Goal: Information Seeking & Learning: Learn about a topic

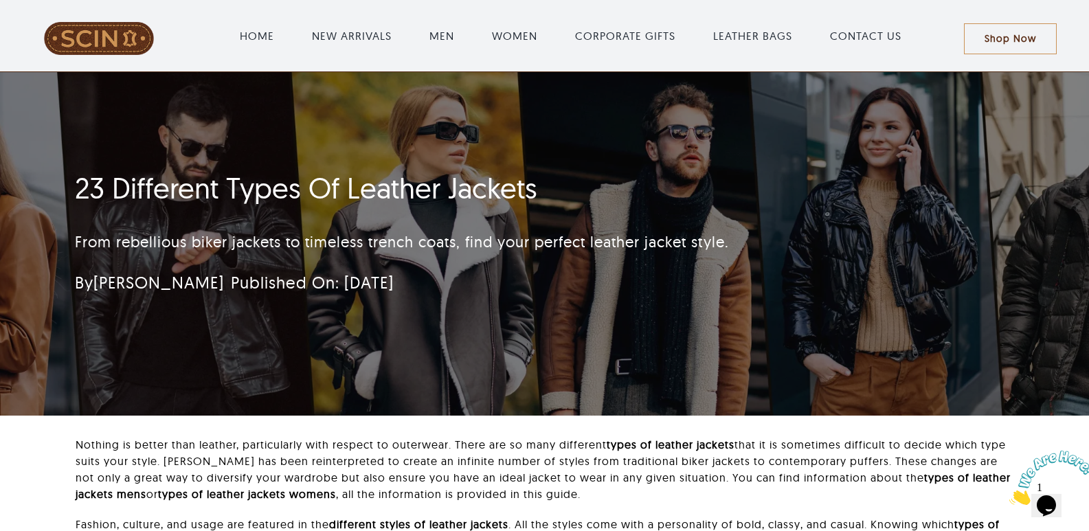
click at [377, 178] on h1 "23 Different Types Of Leather Jackets" at bounding box center [463, 188] width 776 height 34
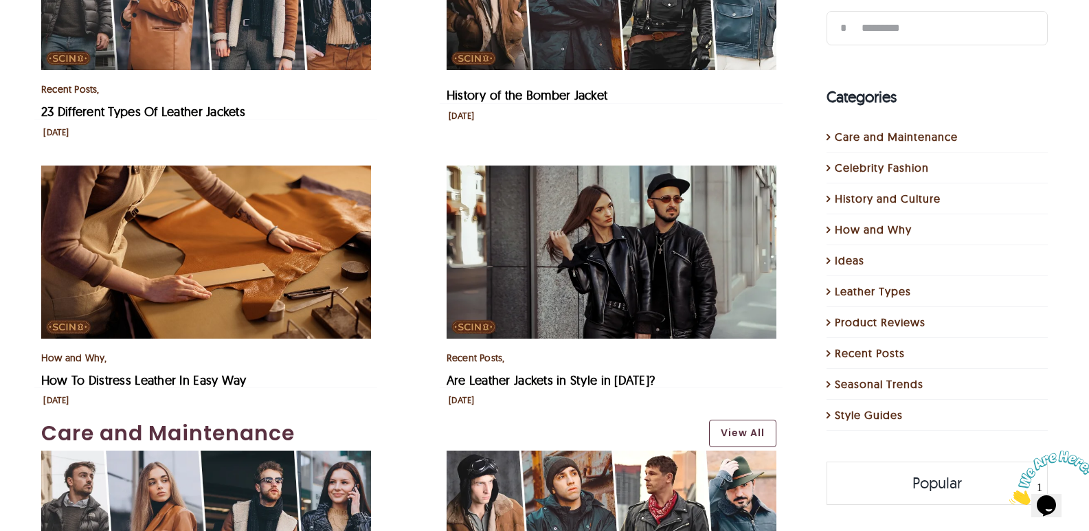
scroll to position [825, 0]
